Goal: Navigation & Orientation: Understand site structure

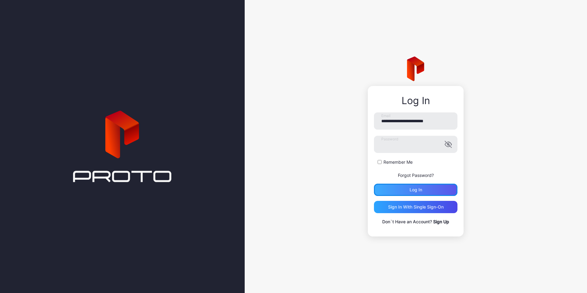
click at [402, 192] on div "Log in" at bounding box center [416, 190] width 84 height 12
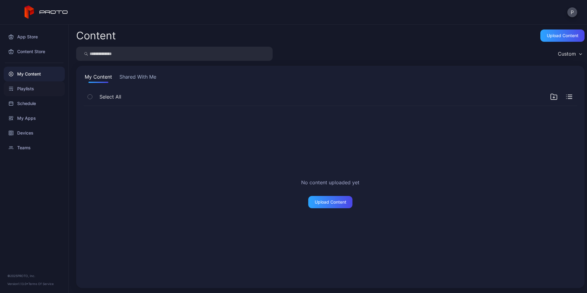
click at [32, 87] on div "Playlists" at bounding box center [34, 88] width 61 height 15
click at [32, 38] on div "App Store" at bounding box center [34, 36] width 61 height 15
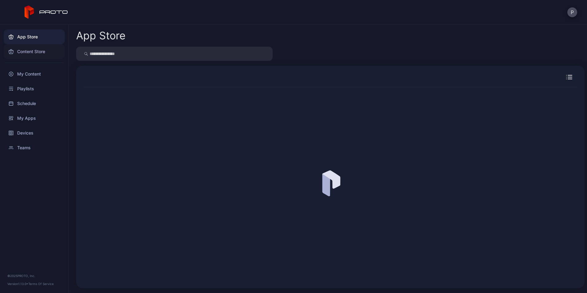
click at [32, 58] on div "Content Store" at bounding box center [34, 51] width 61 height 15
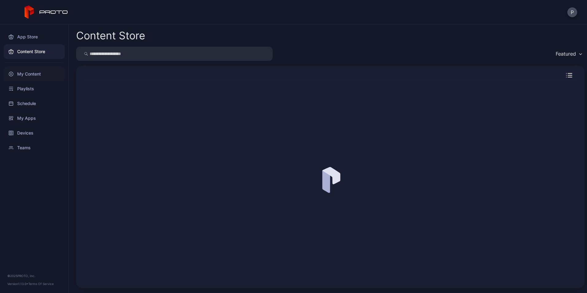
click at [32, 76] on div "My Content" at bounding box center [34, 74] width 61 height 15
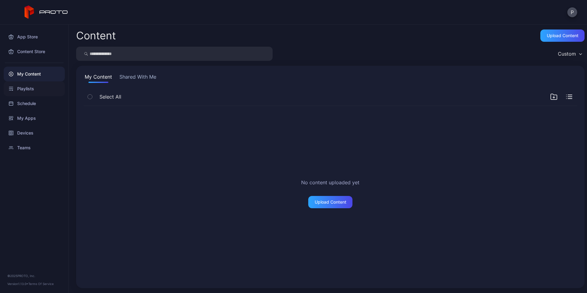
click at [28, 87] on div "Playlists" at bounding box center [34, 88] width 61 height 15
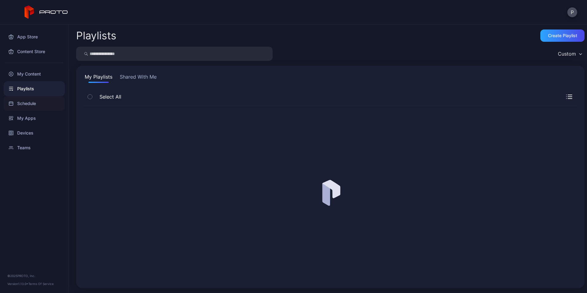
click at [29, 105] on div "Schedule" at bounding box center [34, 103] width 61 height 15
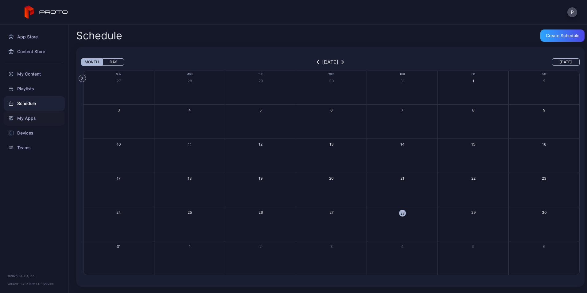
click at [29, 117] on div "My Apps" at bounding box center [34, 118] width 61 height 15
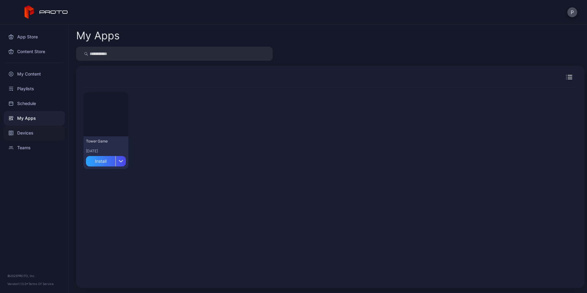
click at [26, 131] on div "Devices" at bounding box center [34, 133] width 61 height 15
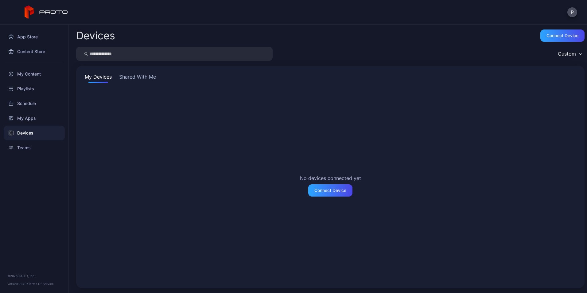
click at [141, 80] on button "Shared With Me" at bounding box center [137, 78] width 39 height 10
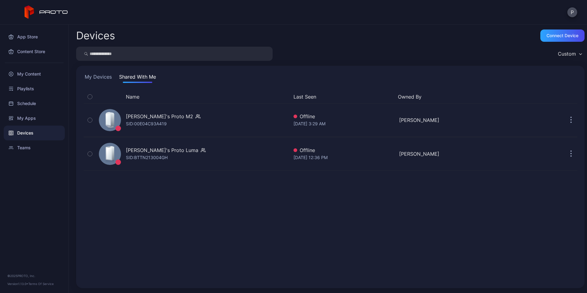
click at [96, 73] on button "My Devices" at bounding box center [98, 78] width 29 height 10
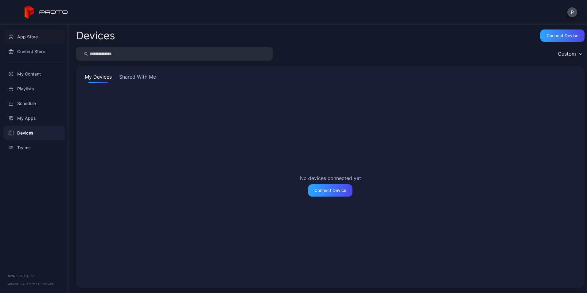
click at [33, 39] on div "App Store" at bounding box center [34, 36] width 61 height 15
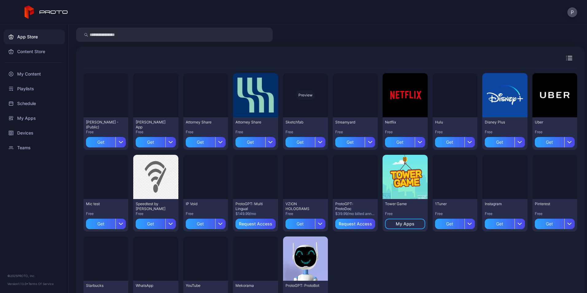
scroll to position [18, 0]
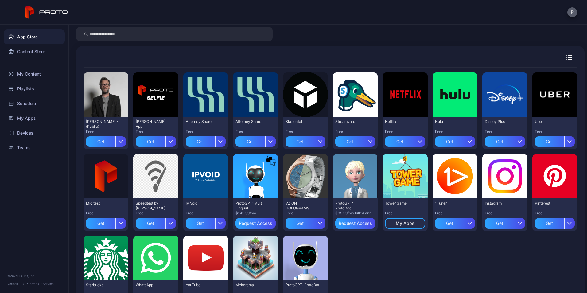
click at [572, 10] on button "P" at bounding box center [573, 12] width 10 height 10
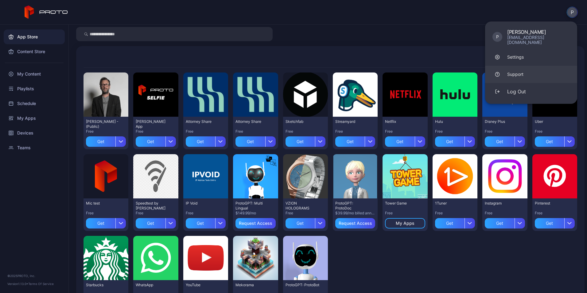
click at [519, 71] on div "Support" at bounding box center [515, 74] width 16 height 6
